Goal: Task Accomplishment & Management: Manage account settings

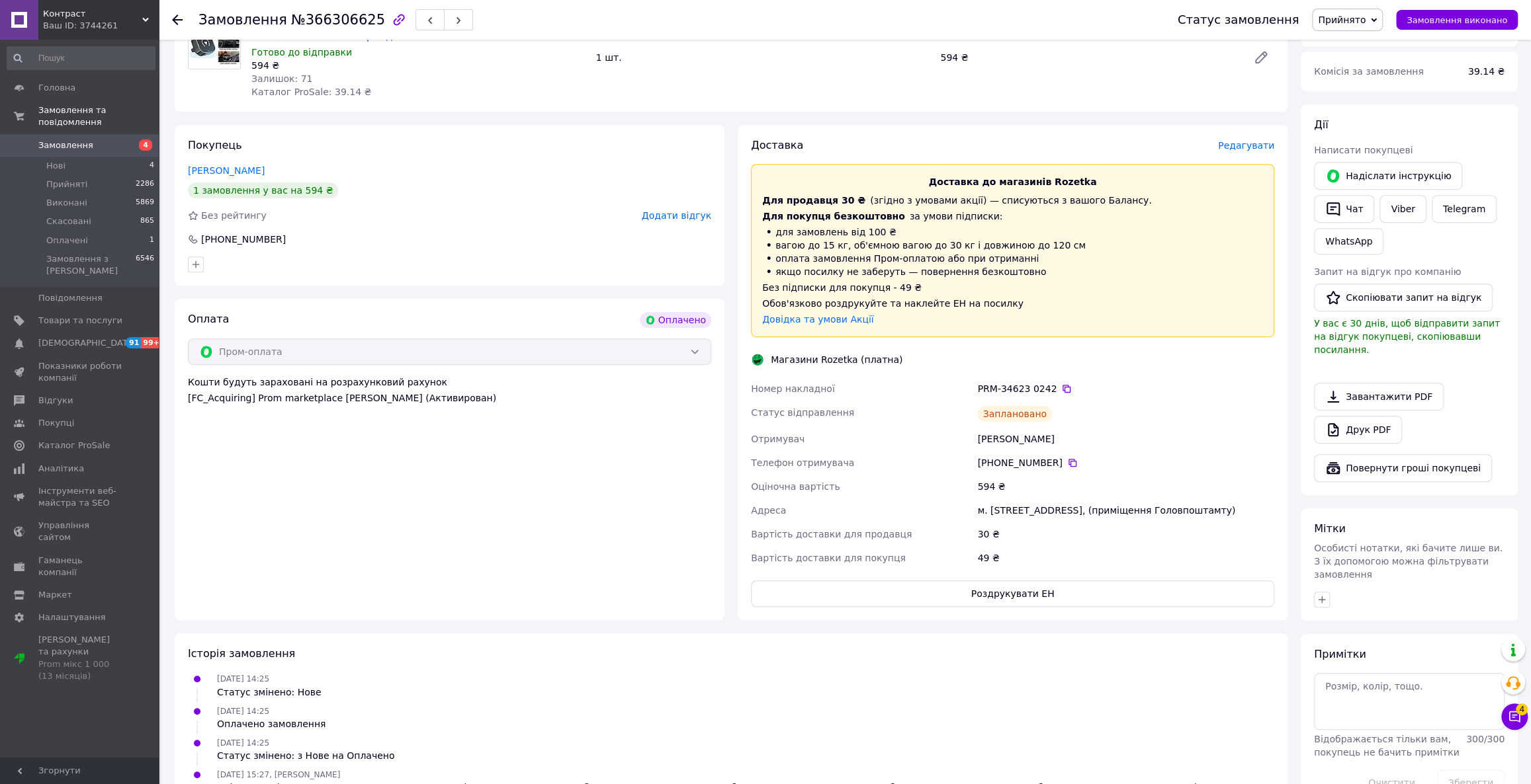
scroll to position [481, 0]
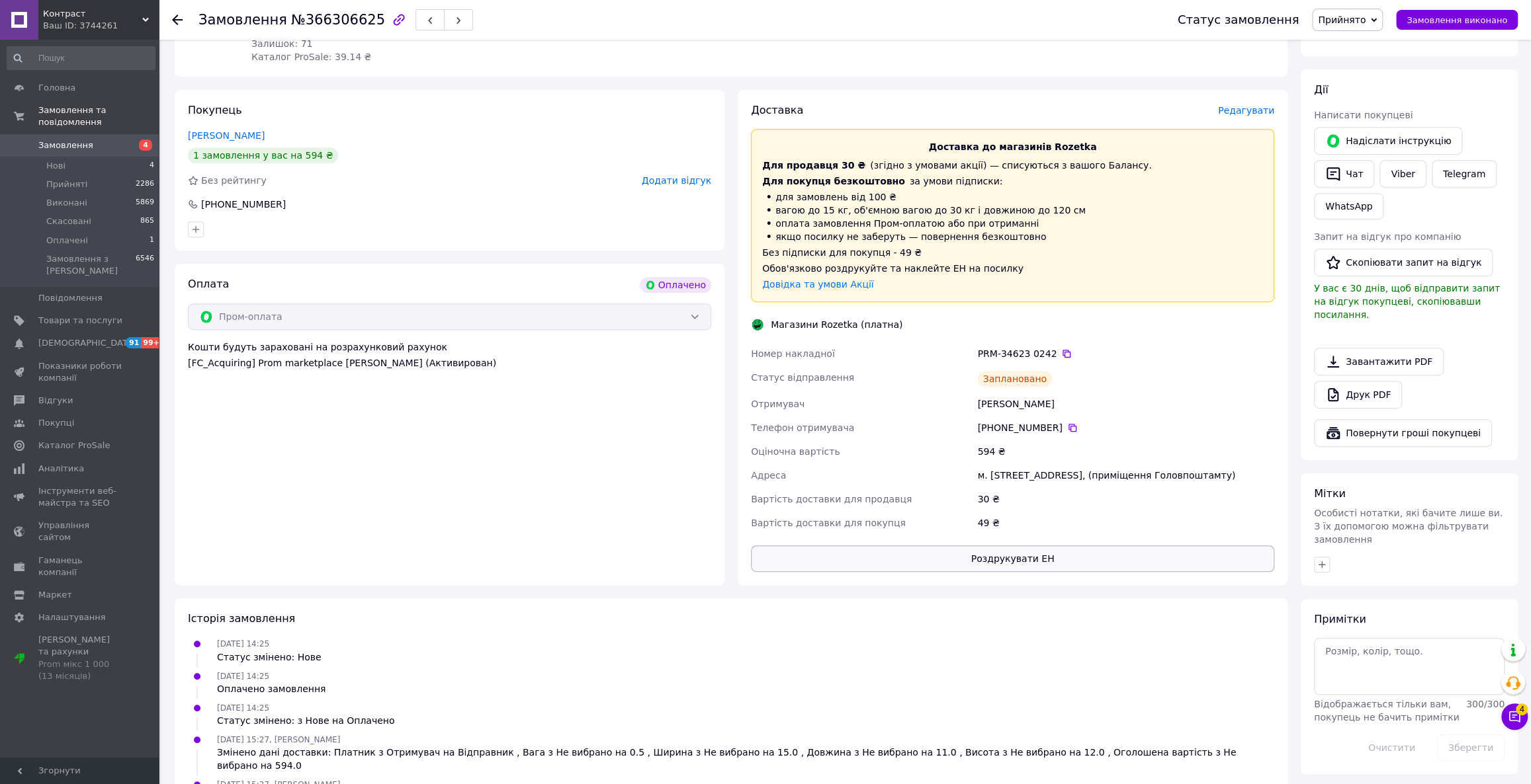
click at [954, 564] on button "Роздрукувати ЕН" at bounding box center [1012, 559] width 523 height 26
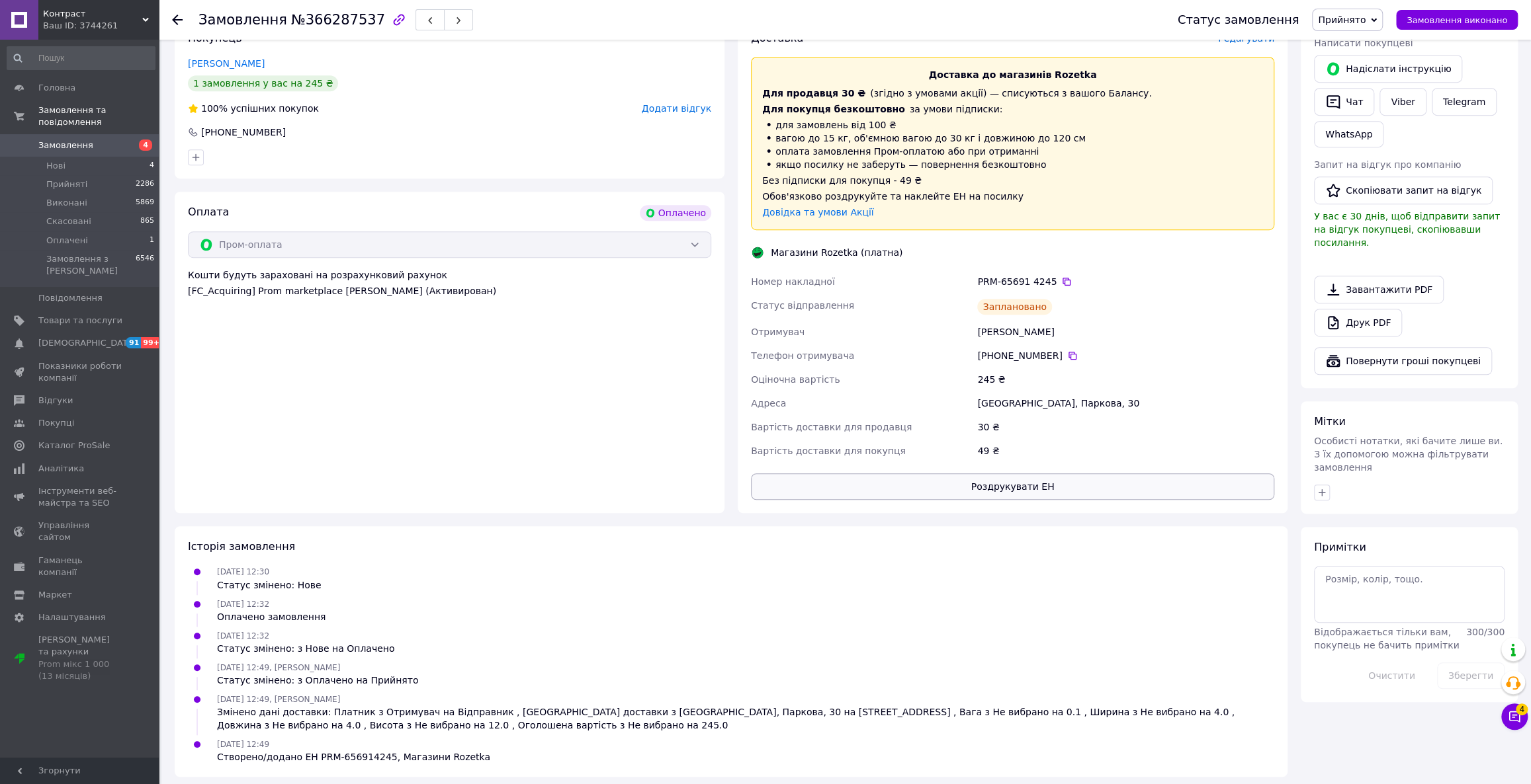
scroll to position [557, 0]
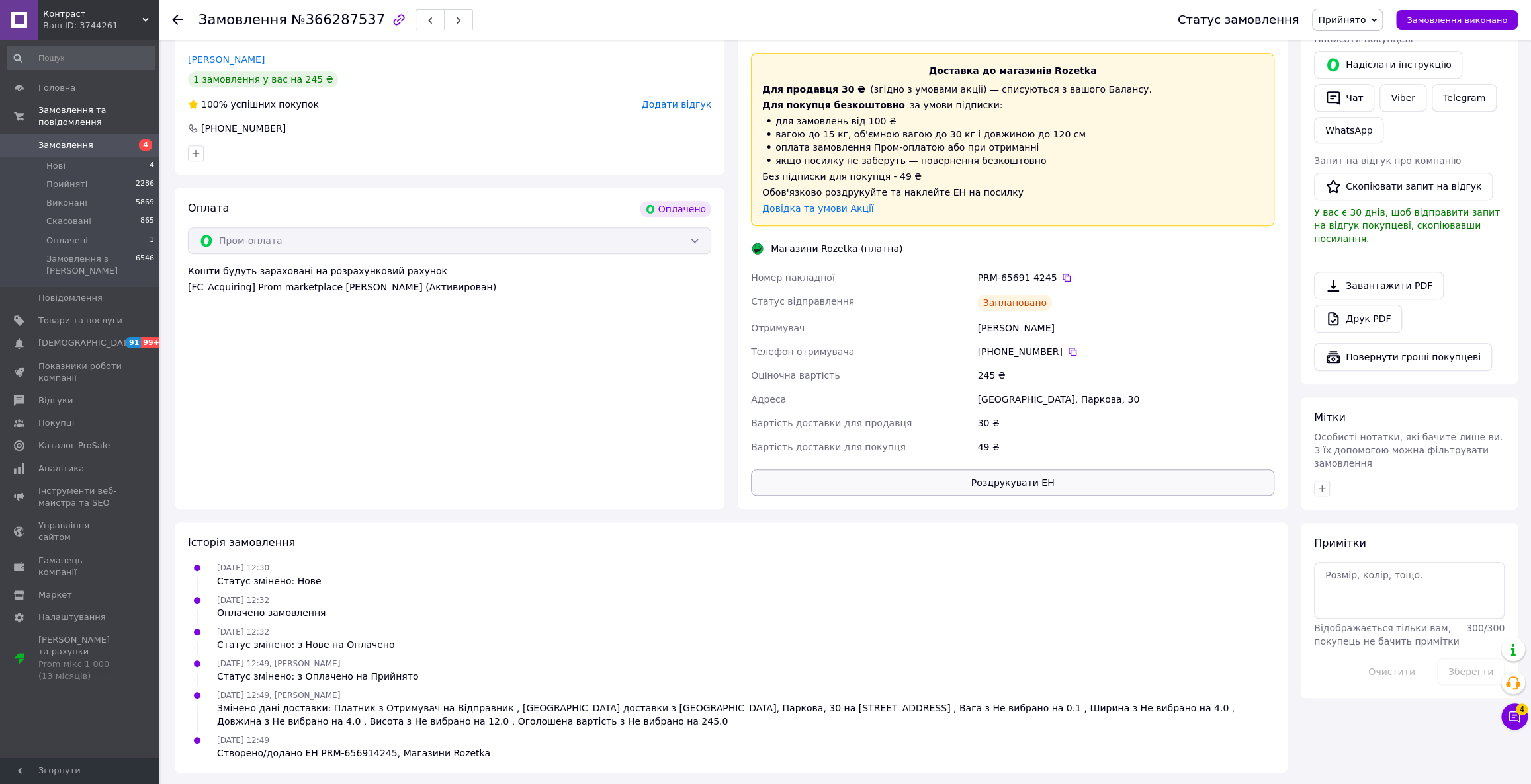
click at [1140, 486] on button "Роздрукувати ЕН" at bounding box center [1012, 483] width 523 height 26
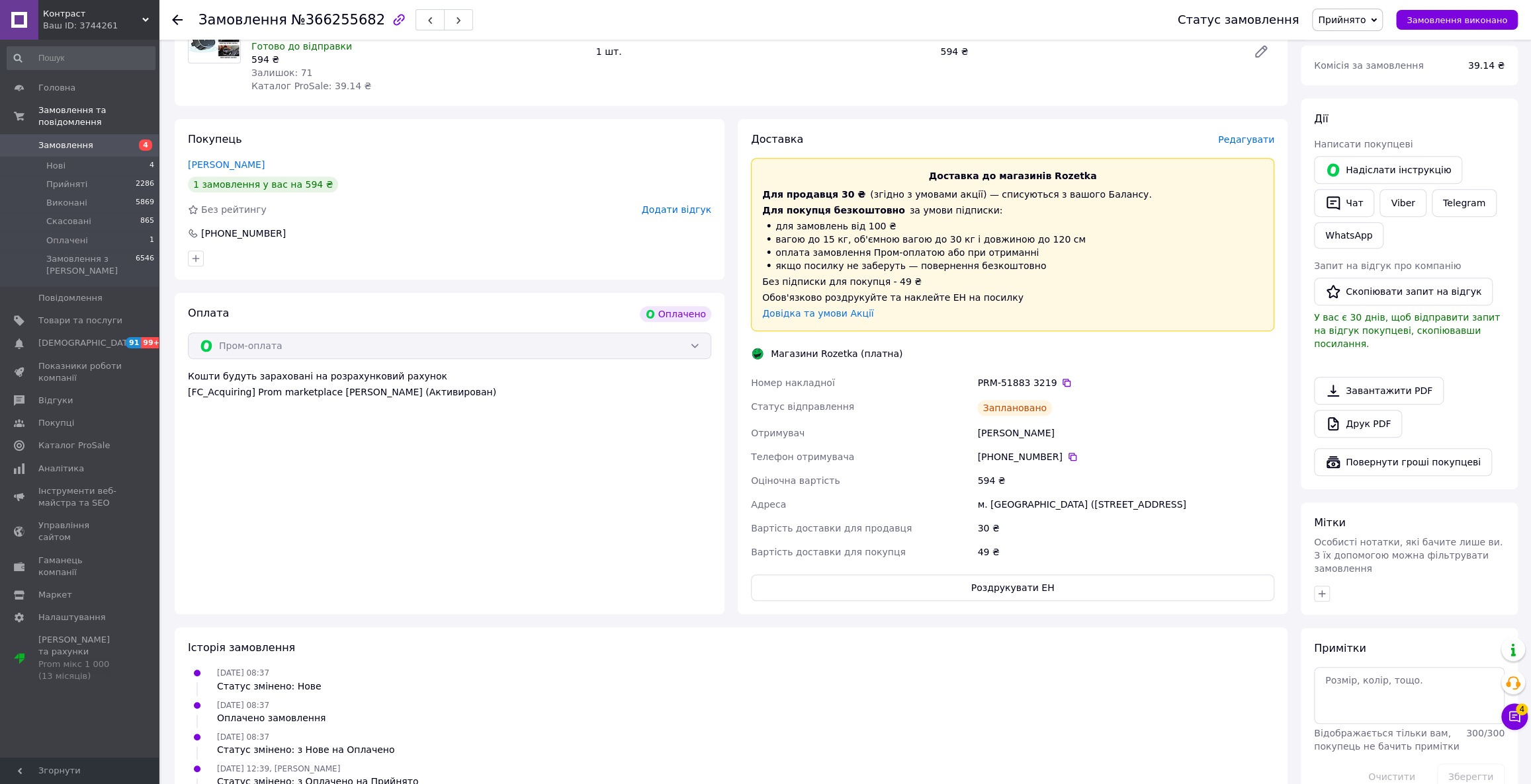
scroll to position [570, 0]
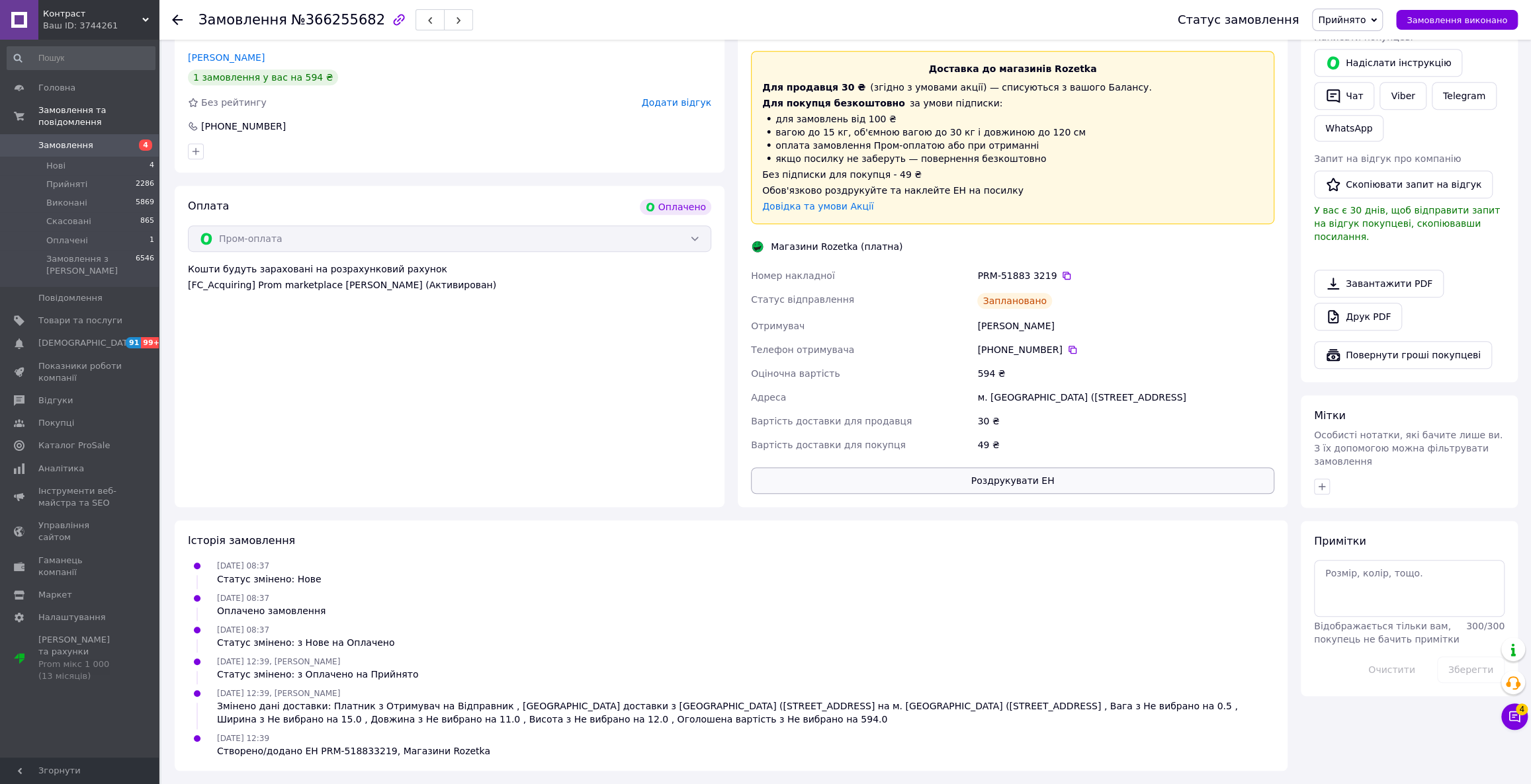
click at [1061, 474] on button "Роздрукувати ЕН" at bounding box center [1012, 481] width 523 height 26
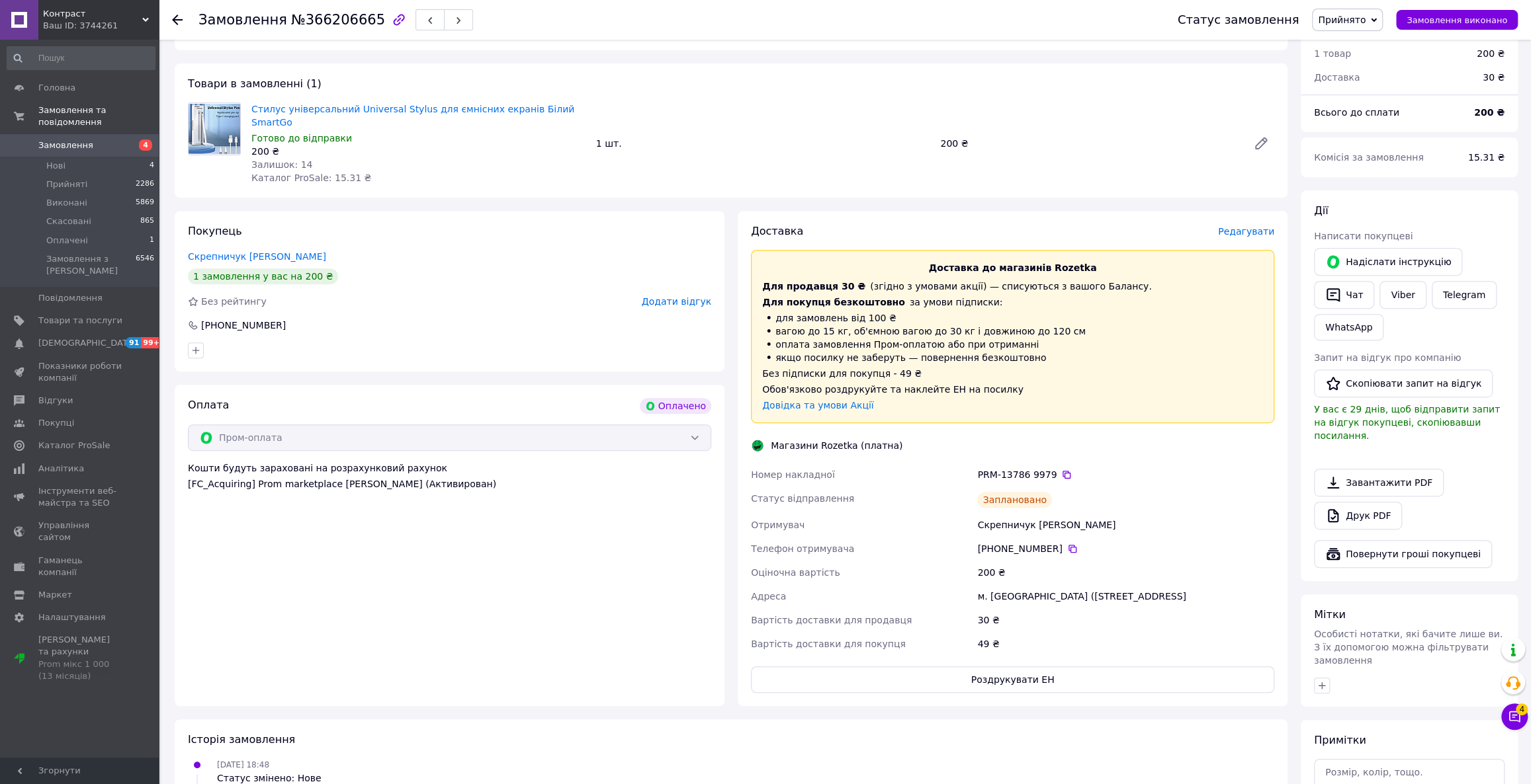
scroll to position [420, 0]
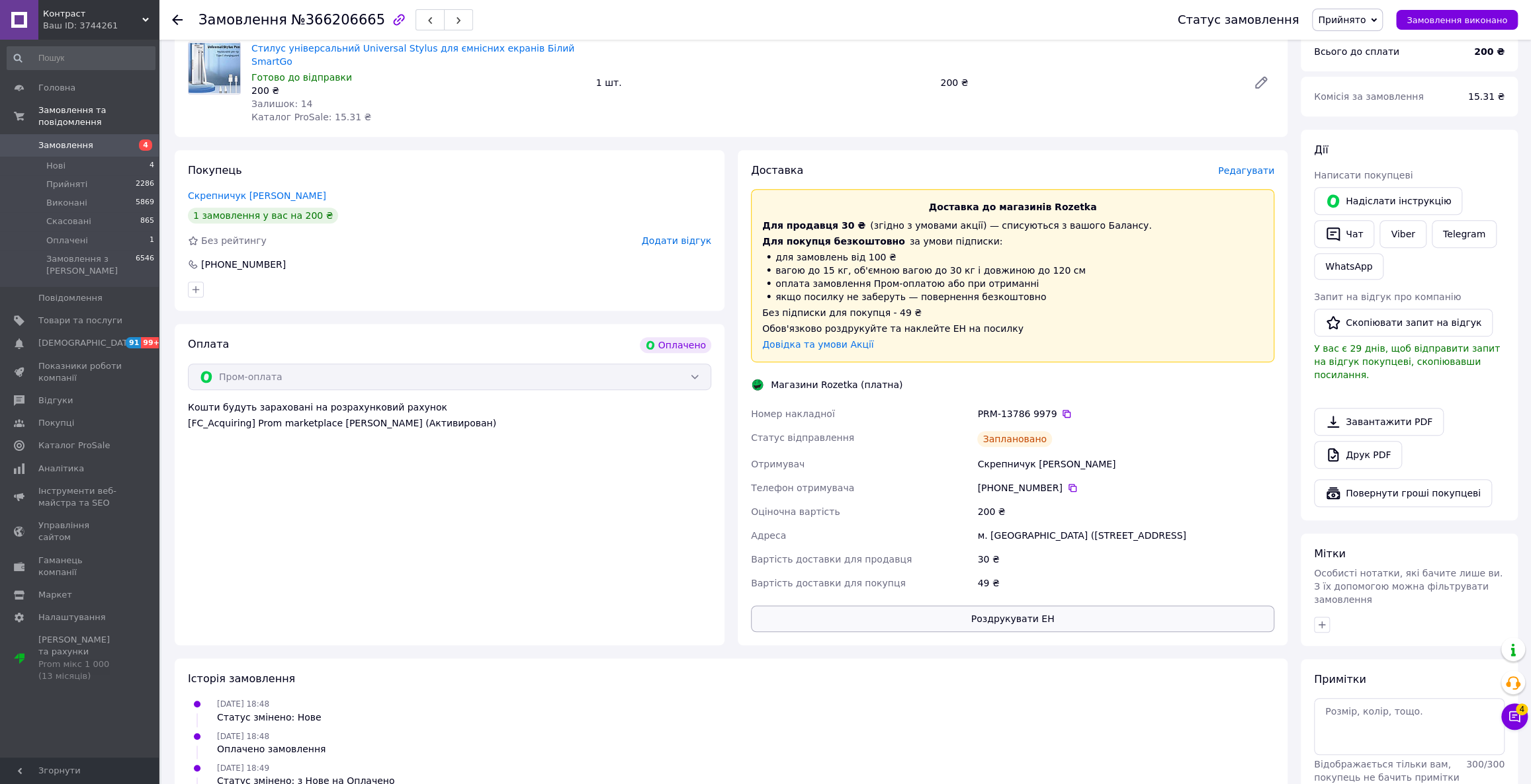
click at [938, 605] on button "Роздрукувати ЕН" at bounding box center [1012, 619] width 523 height 26
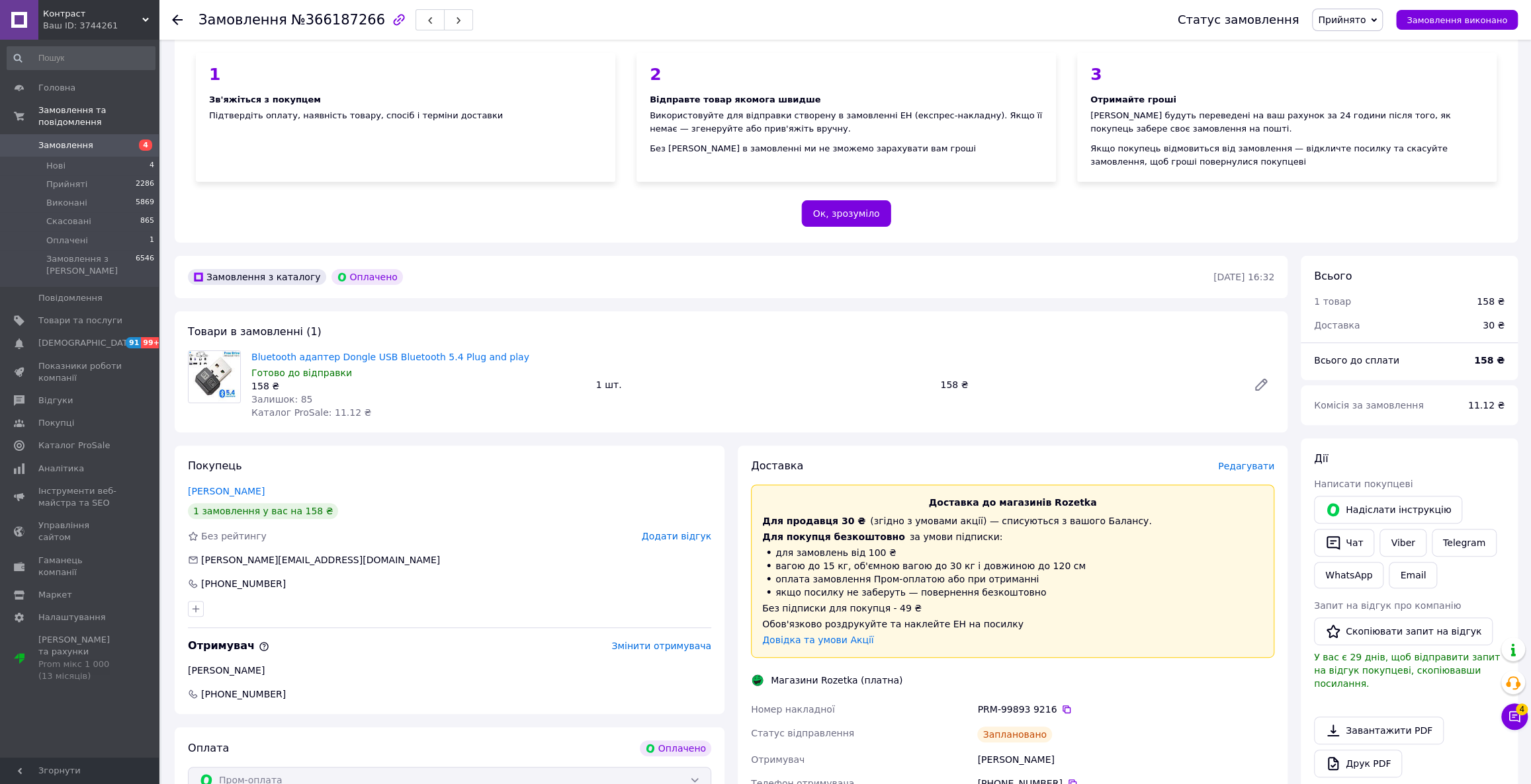
scroll to position [360, 0]
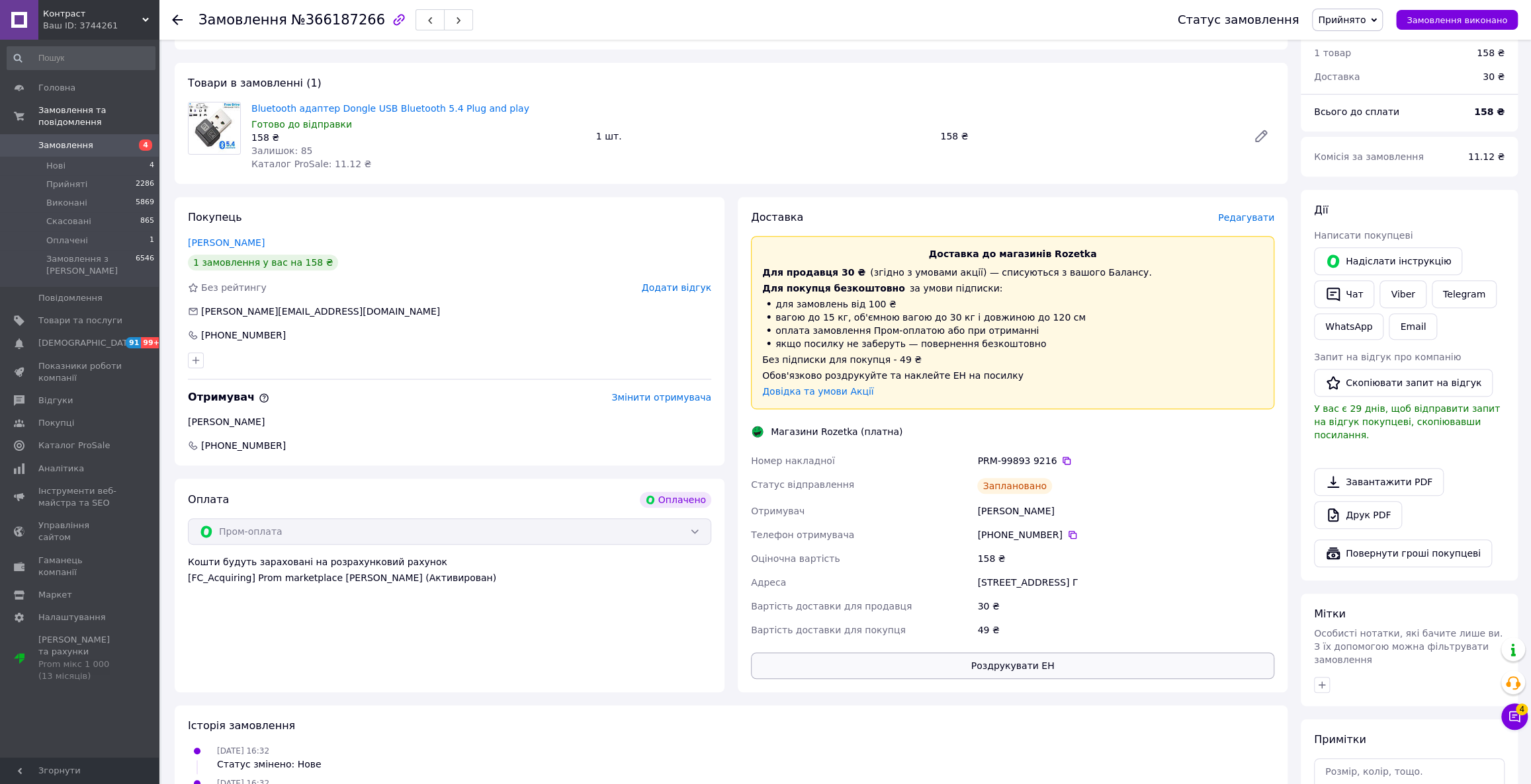
click at [1020, 672] on button "Роздрукувати ЕН" at bounding box center [1012, 666] width 523 height 26
